Goal: Information Seeking & Learning: Understand process/instructions

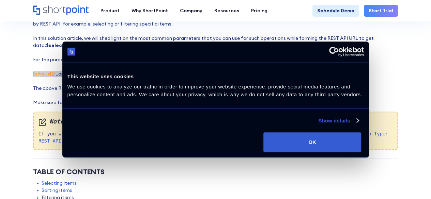
scroll to position [68, 0]
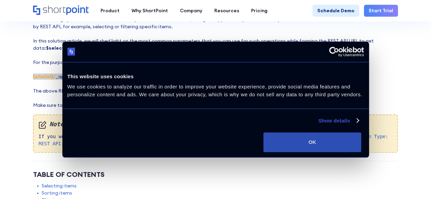
click at [350, 141] on button "OK" at bounding box center [312, 143] width 98 height 20
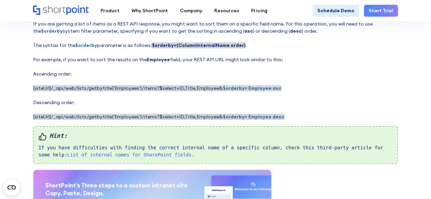
scroll to position [409, 0]
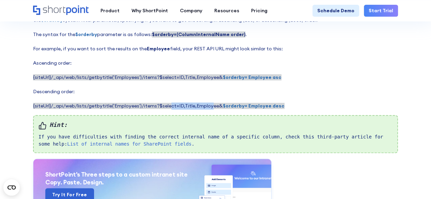
drag, startPoint x: 167, startPoint y: 98, endPoint x: 205, endPoint y: 100, distance: 38.5
click at [205, 103] on span "{siteUrl}/_api/web/lists/getbytitle('Employees')/items?$select=ID,Title,Employe…" at bounding box center [158, 106] width 251 height 6
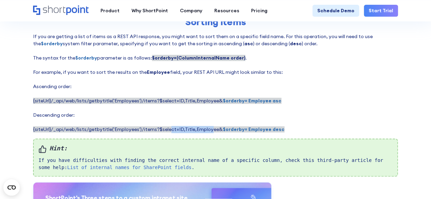
scroll to position [375, 0]
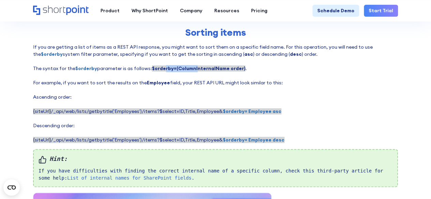
drag, startPoint x: 162, startPoint y: 60, endPoint x: 203, endPoint y: 59, distance: 40.6
click at [200, 65] on strong "$orderby=(ColumnInternalName order)" at bounding box center [198, 68] width 93 height 6
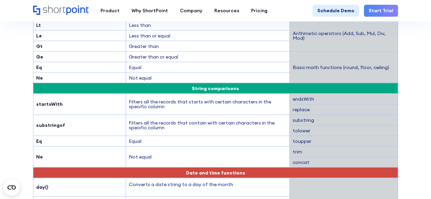
scroll to position [715, 0]
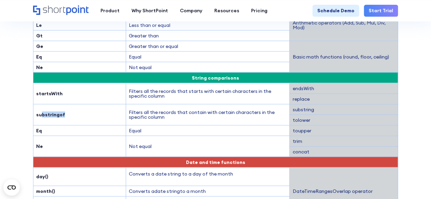
drag, startPoint x: 41, startPoint y: 105, endPoint x: 87, endPoint y: 105, distance: 46.7
click at [87, 105] on td "substringof" at bounding box center [79, 114] width 93 height 21
click at [223, 104] on td "Filters all the records that contain with certain characters in the specific co…" at bounding box center [208, 114] width 164 height 21
click at [56, 112] on strong "substringof" at bounding box center [50, 115] width 29 height 6
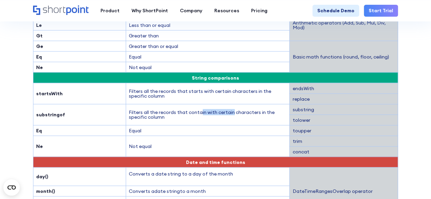
drag, startPoint x: 199, startPoint y: 104, endPoint x: 230, endPoint y: 106, distance: 31.4
click at [230, 106] on td "Filters all the records that contain with certain characters in the specific co…" at bounding box center [208, 114] width 164 height 21
click at [131, 104] on td "Filters all the records that contain with certain characters in the specific co…" at bounding box center [208, 114] width 164 height 21
drag, startPoint x: 128, startPoint y: 101, endPoint x: 254, endPoint y: 108, distance: 126.2
click at [254, 108] on td "Filters all the records that contain with certain characters in the specific co…" at bounding box center [208, 114] width 164 height 21
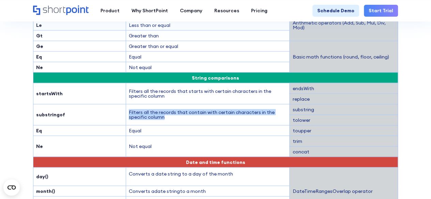
scroll to position [681, 0]
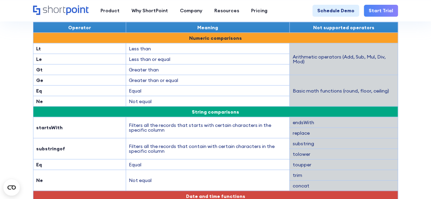
click at [57, 146] on strong "substringof" at bounding box center [50, 149] width 29 height 6
copy strong "substringof"
